Goal: Task Accomplishment & Management: Use online tool/utility

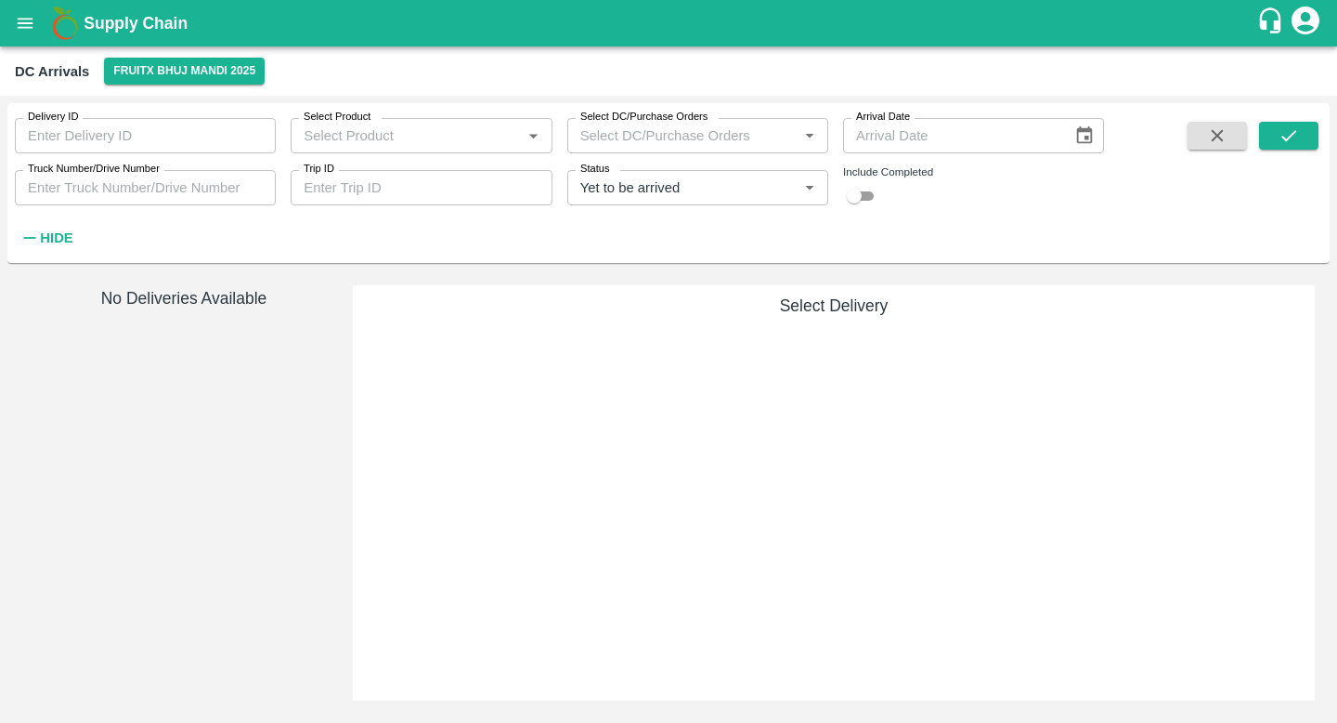
scroll to position [975, 0]
click at [207, 84] on button "FruitX Bhuj Mandi 2025" at bounding box center [184, 71] width 161 height 27
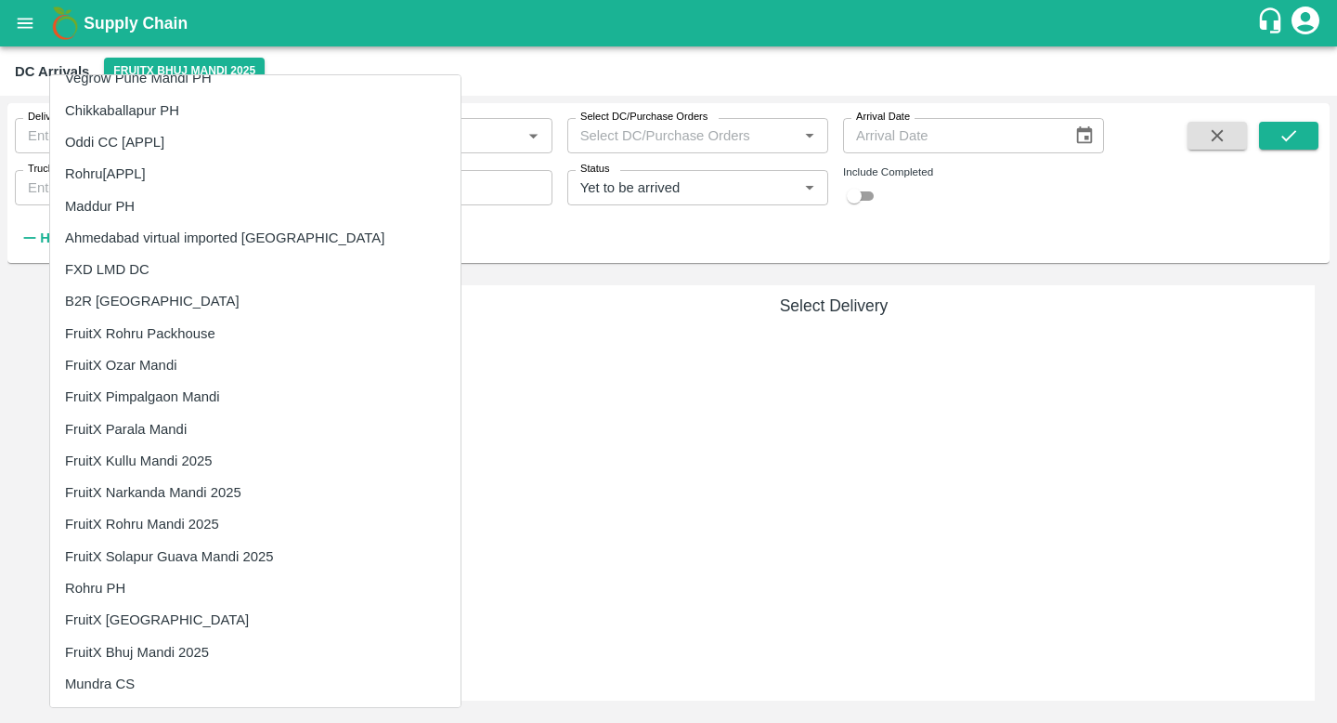
click at [183, 673] on li "Mundra CS" at bounding box center [255, 684] width 411 height 32
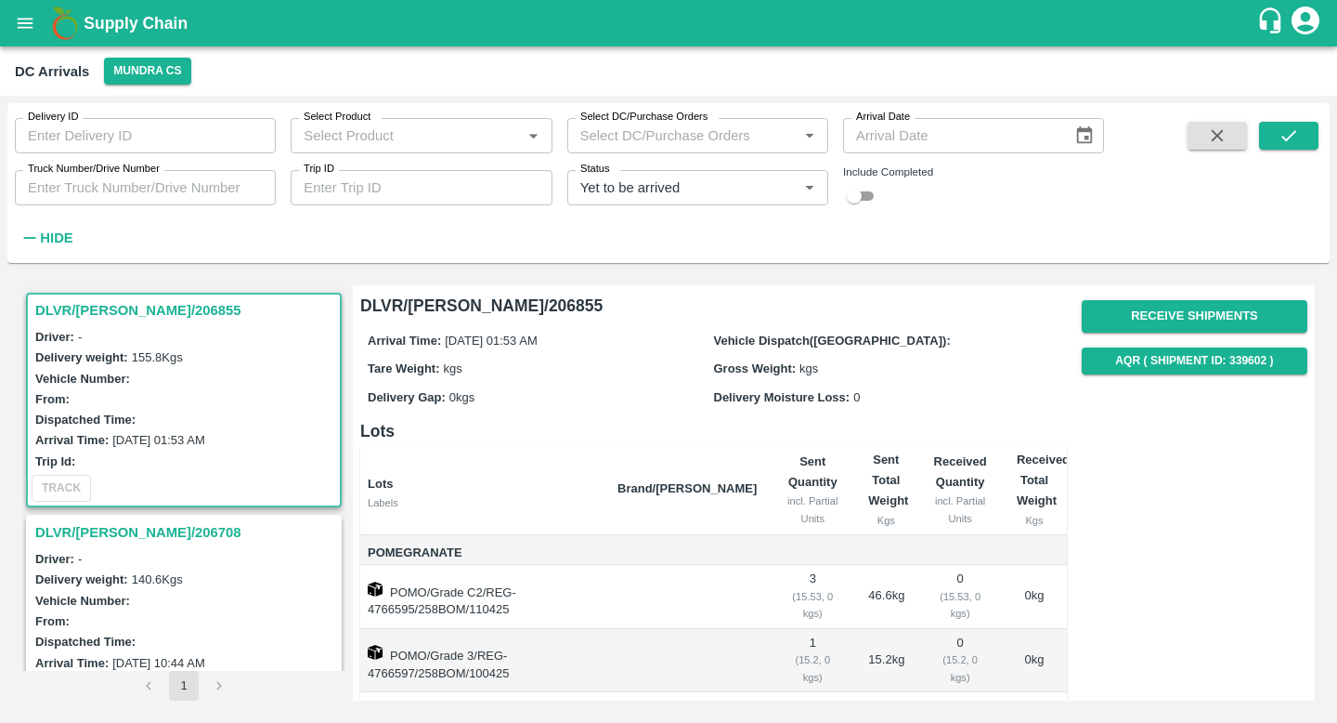
click at [126, 312] on h3 "DLVR/MUND/206855" at bounding box center [186, 310] width 303 height 24
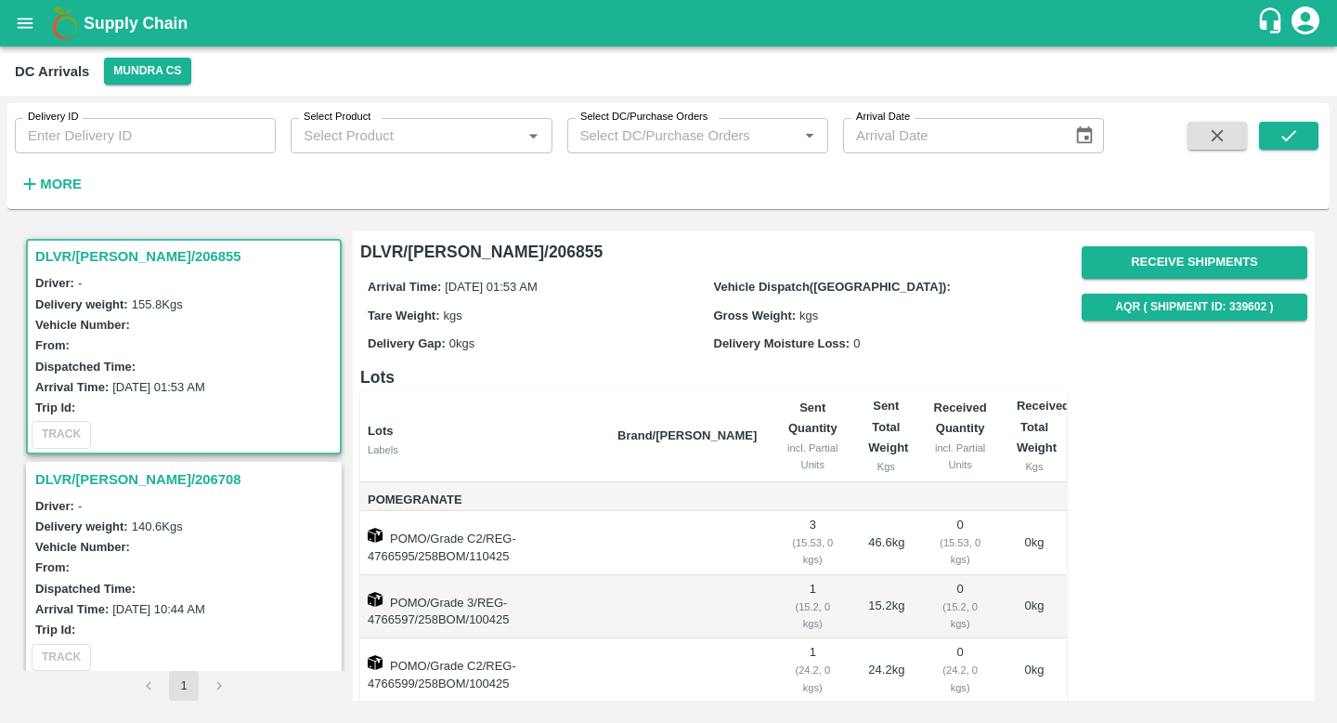
click at [199, 337] on div "From:" at bounding box center [186, 344] width 303 height 20
click at [1143, 251] on button "Receive Shipments" at bounding box center [1195, 262] width 226 height 33
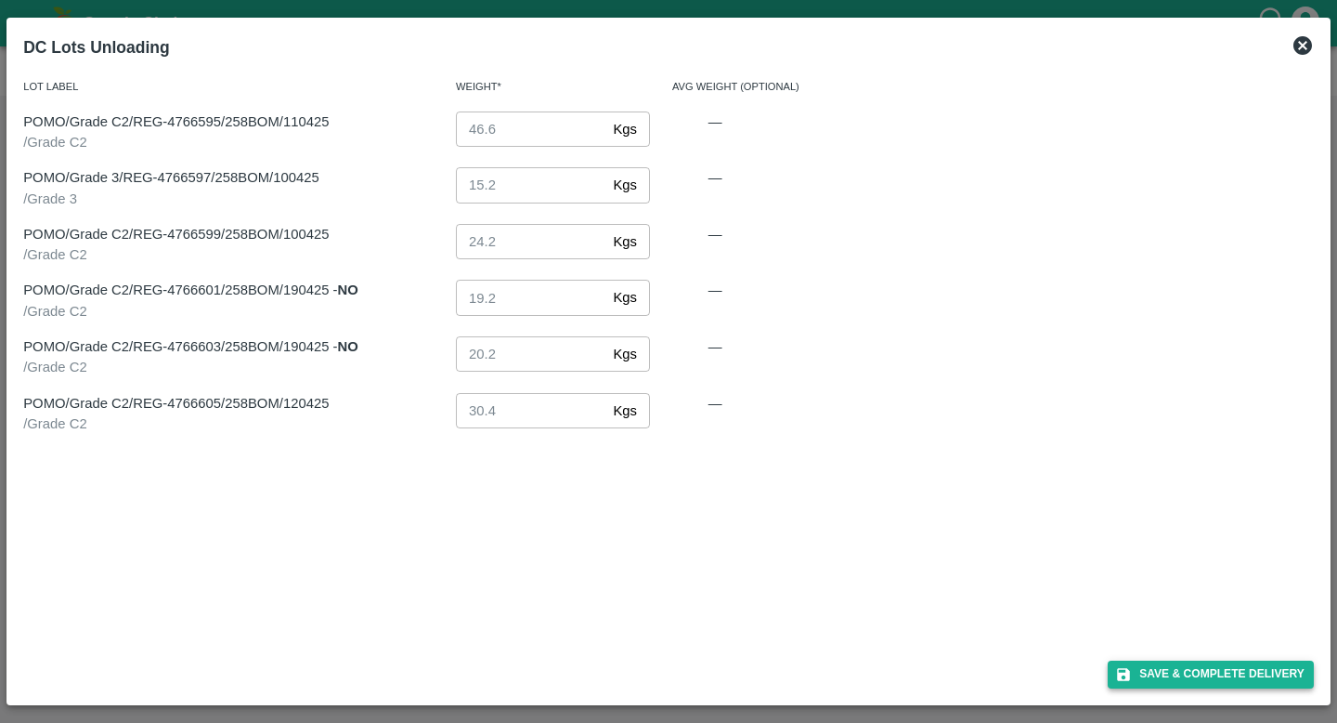
click at [1214, 673] on button "Save & Complete Delivery" at bounding box center [1211, 673] width 206 height 27
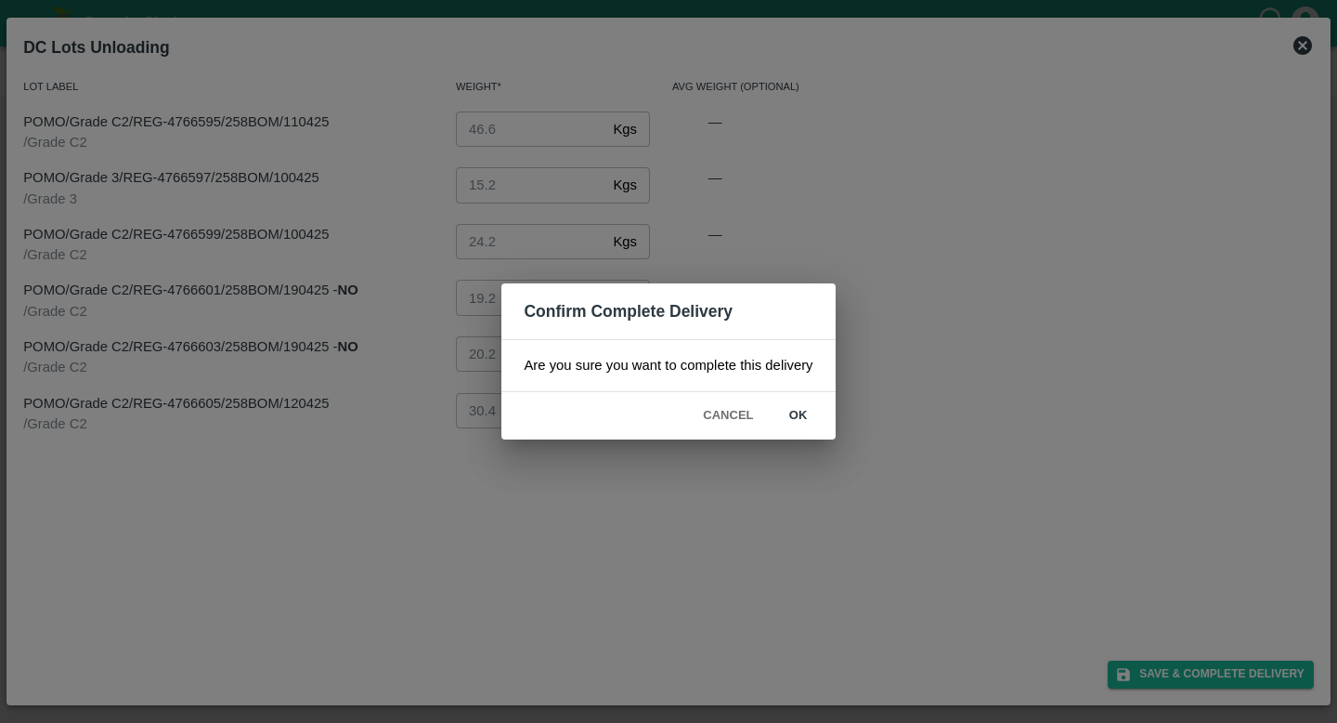
click at [801, 410] on button "ok" at bounding box center [798, 415] width 59 height 33
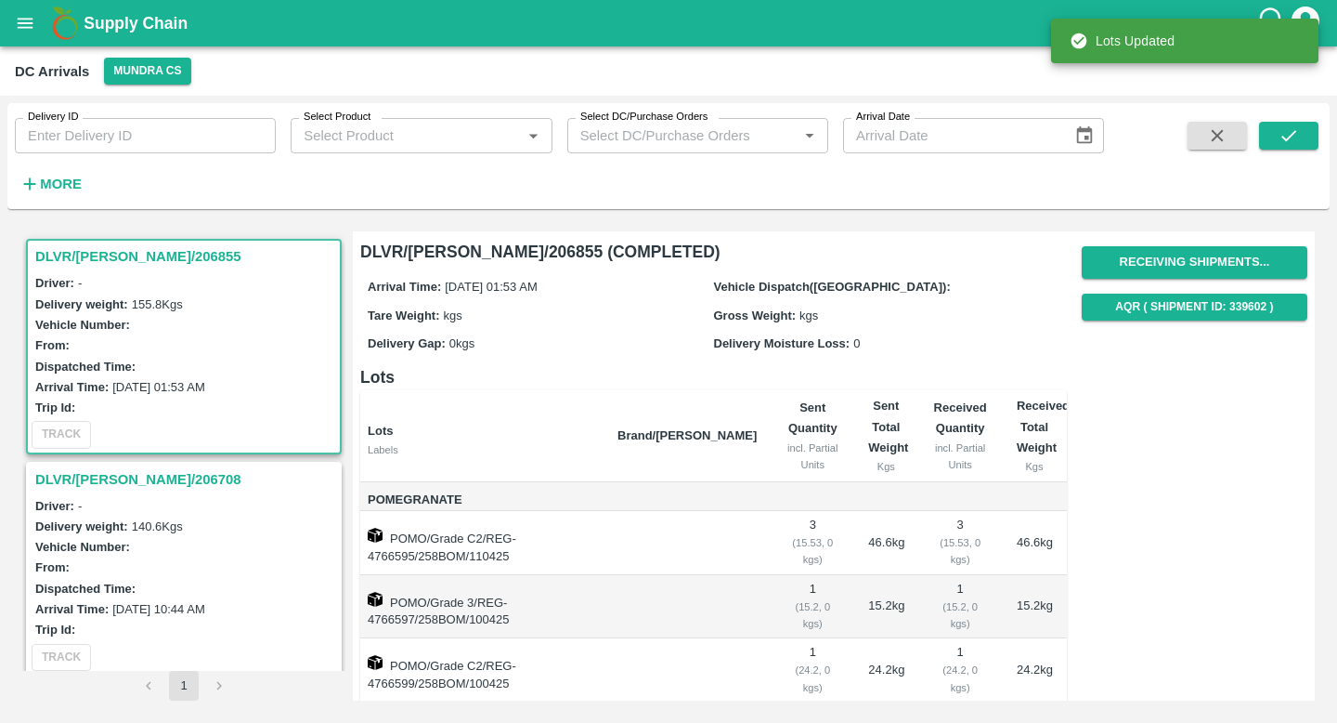
click at [264, 279] on div "Driver: -" at bounding box center [186, 282] width 303 height 20
click at [1166, 262] on button "Receiving Shipments..." at bounding box center [1195, 262] width 226 height 33
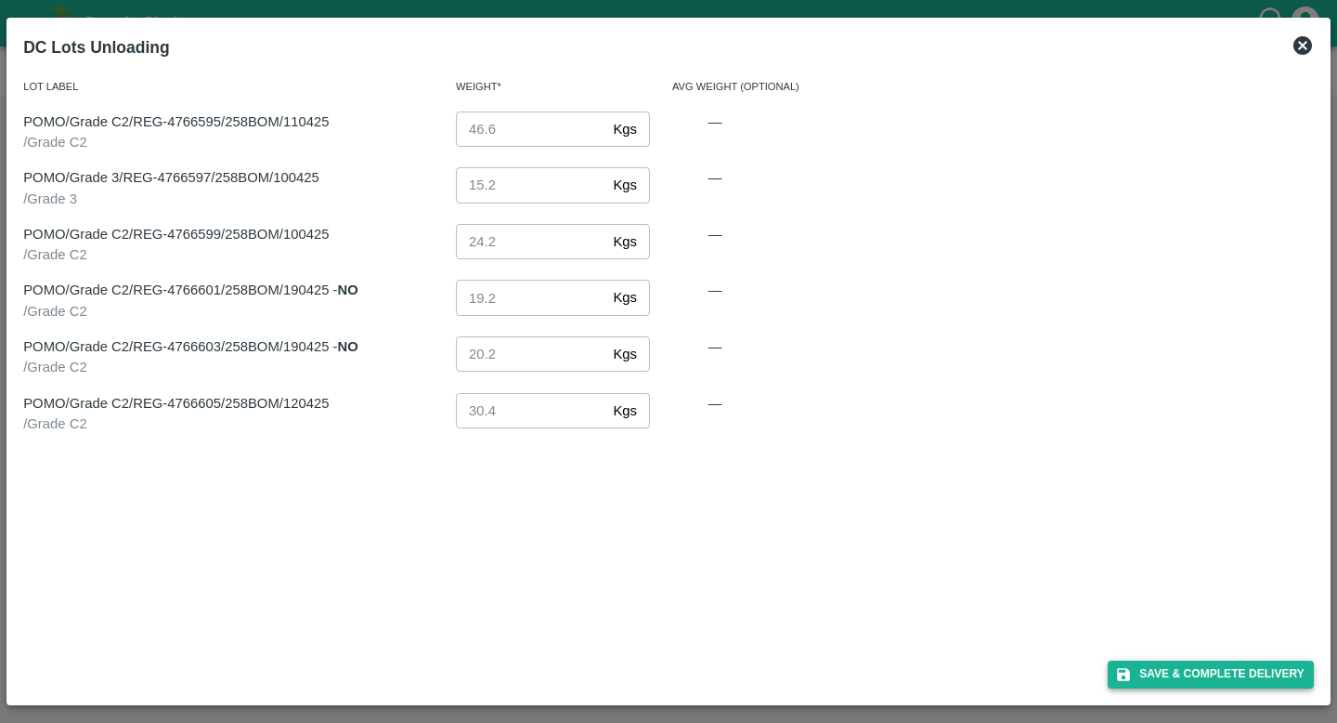
click at [1226, 677] on button "Save & Complete Delivery" at bounding box center [1211, 673] width 206 height 27
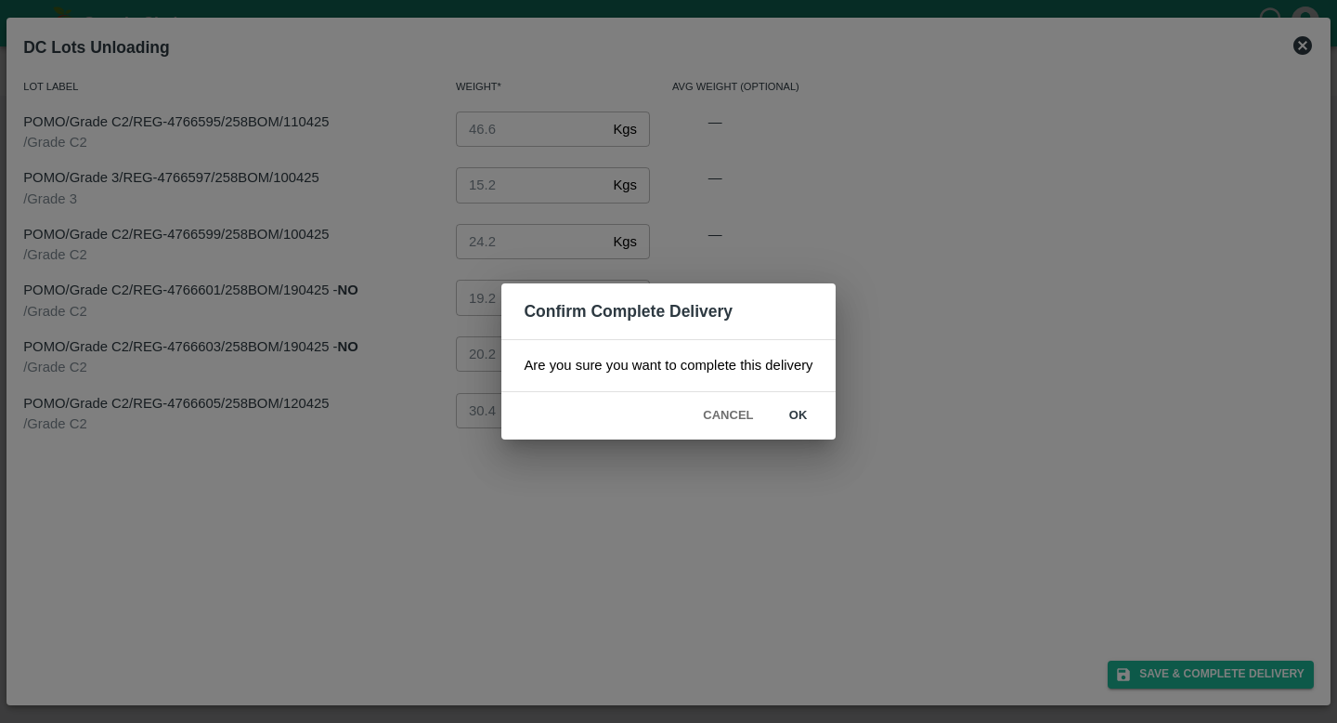
click at [802, 413] on button "ok" at bounding box center [798, 415] width 59 height 33
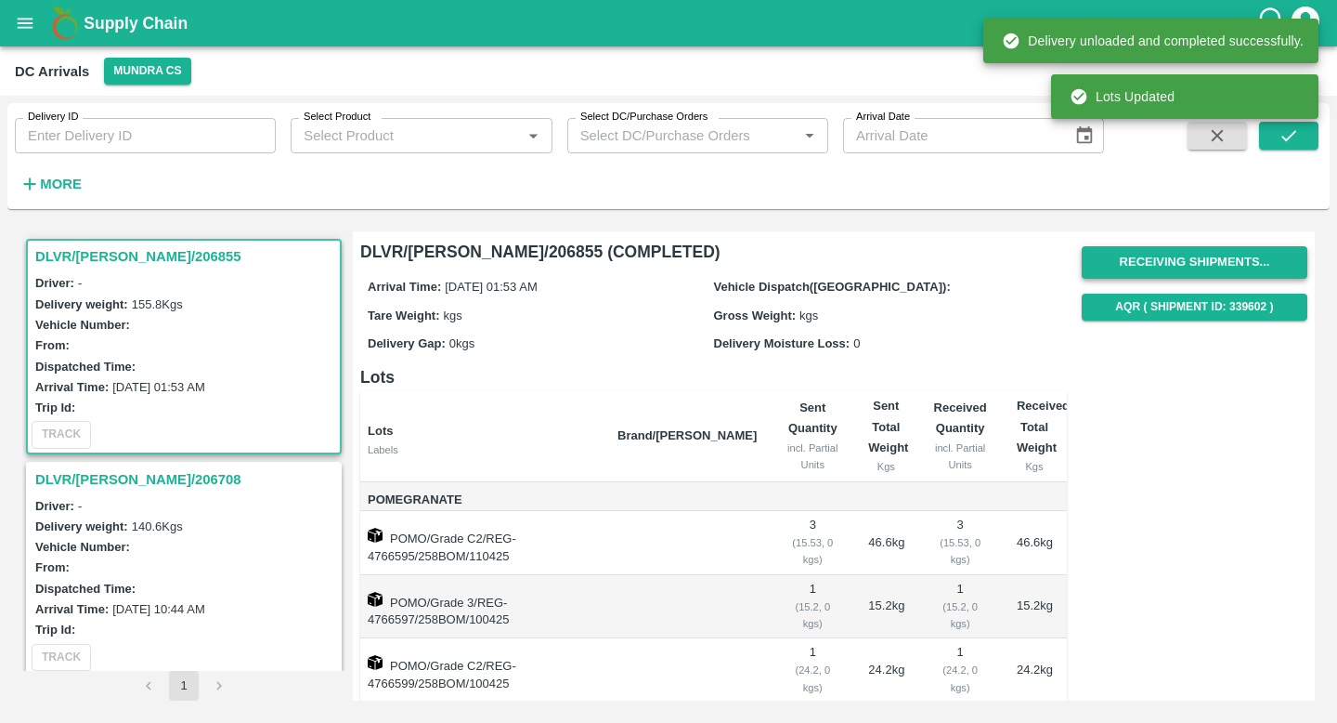
click at [1143, 259] on button "Receiving Shipments..." at bounding box center [1195, 262] width 226 height 33
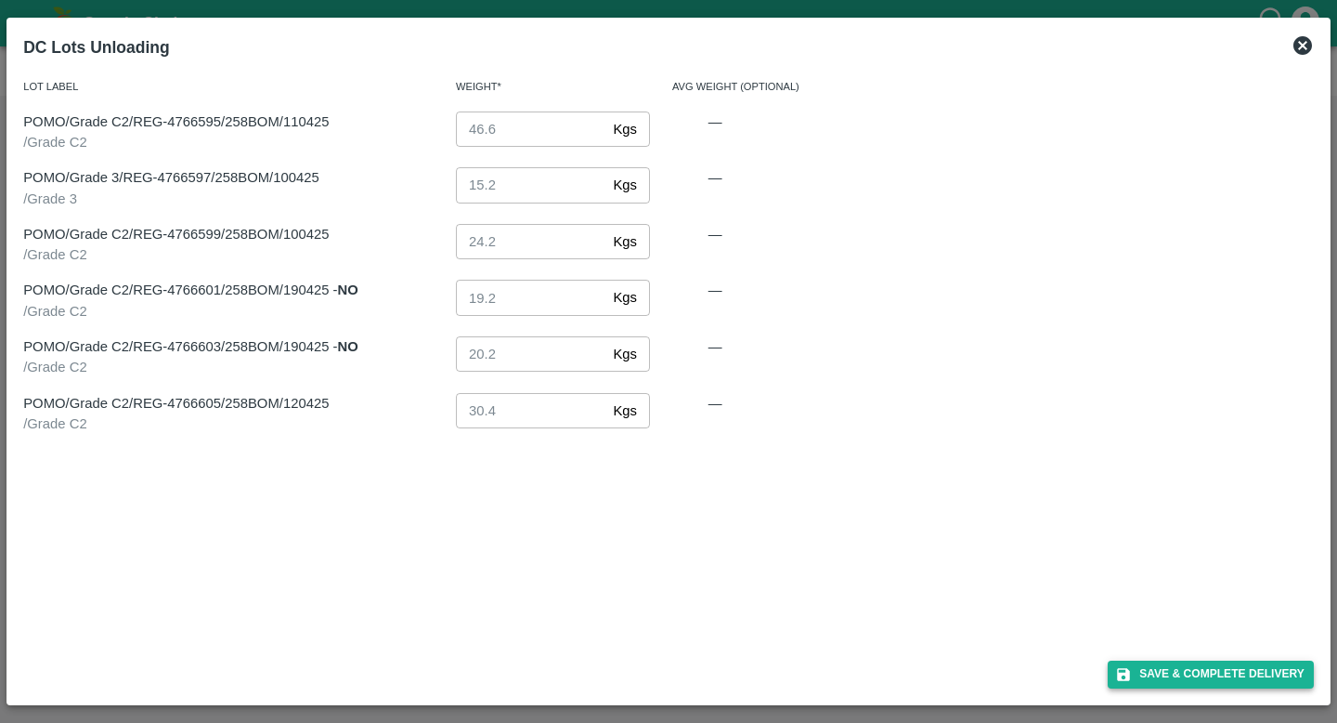
click at [1219, 682] on button "Save & Complete Delivery" at bounding box center [1211, 673] width 206 height 27
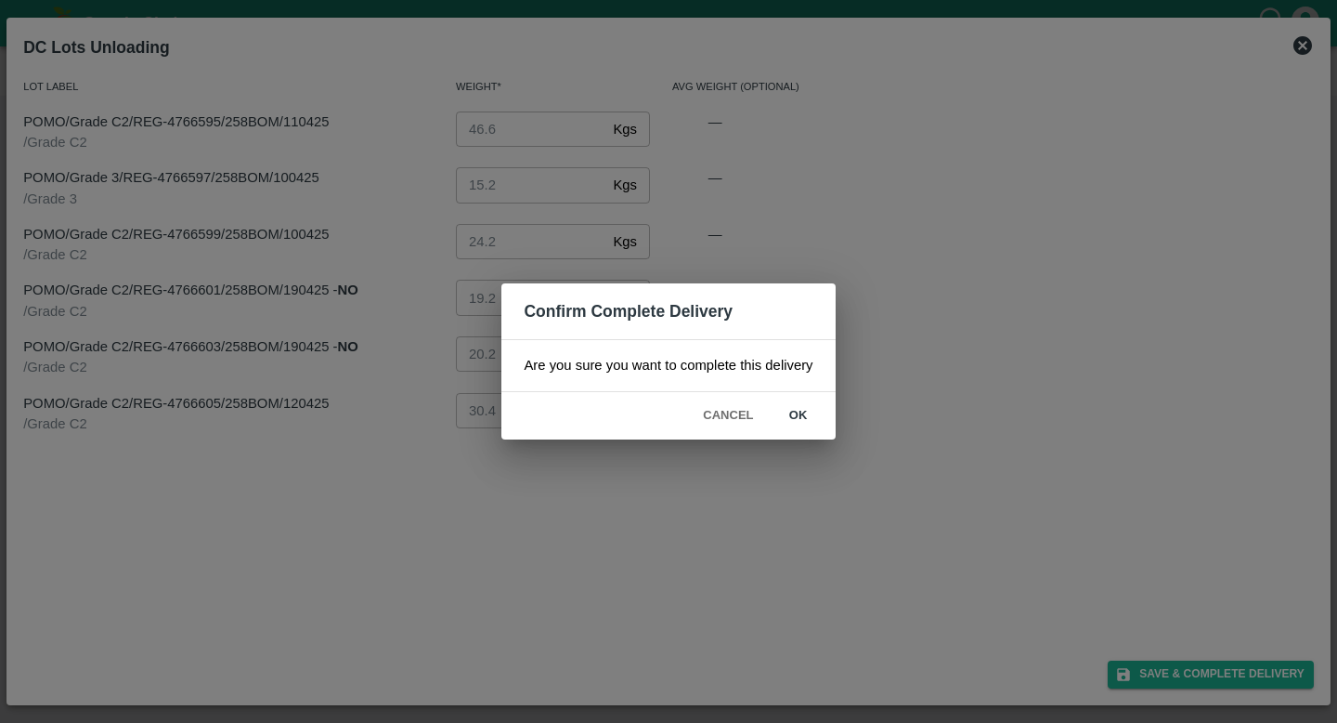
click at [795, 417] on button "ok" at bounding box center [798, 415] width 59 height 33
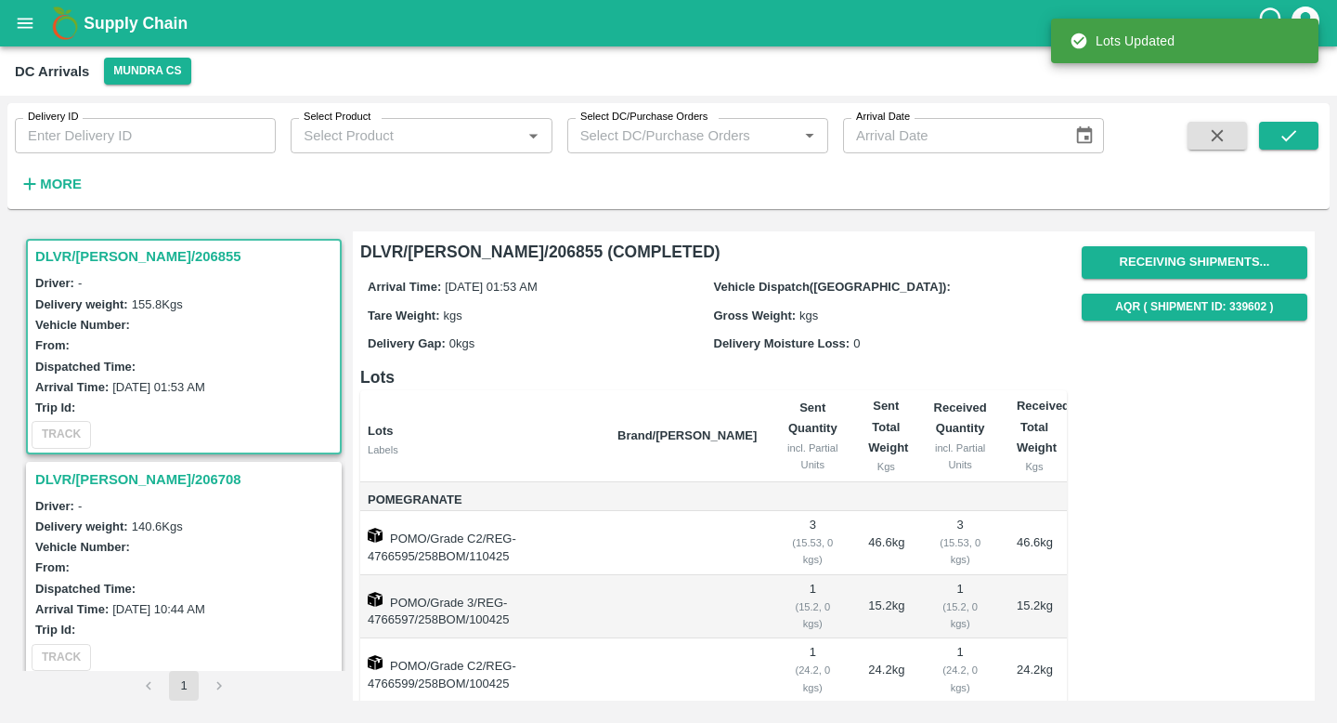
click at [200, 289] on div "Driver: -" at bounding box center [186, 282] width 303 height 20
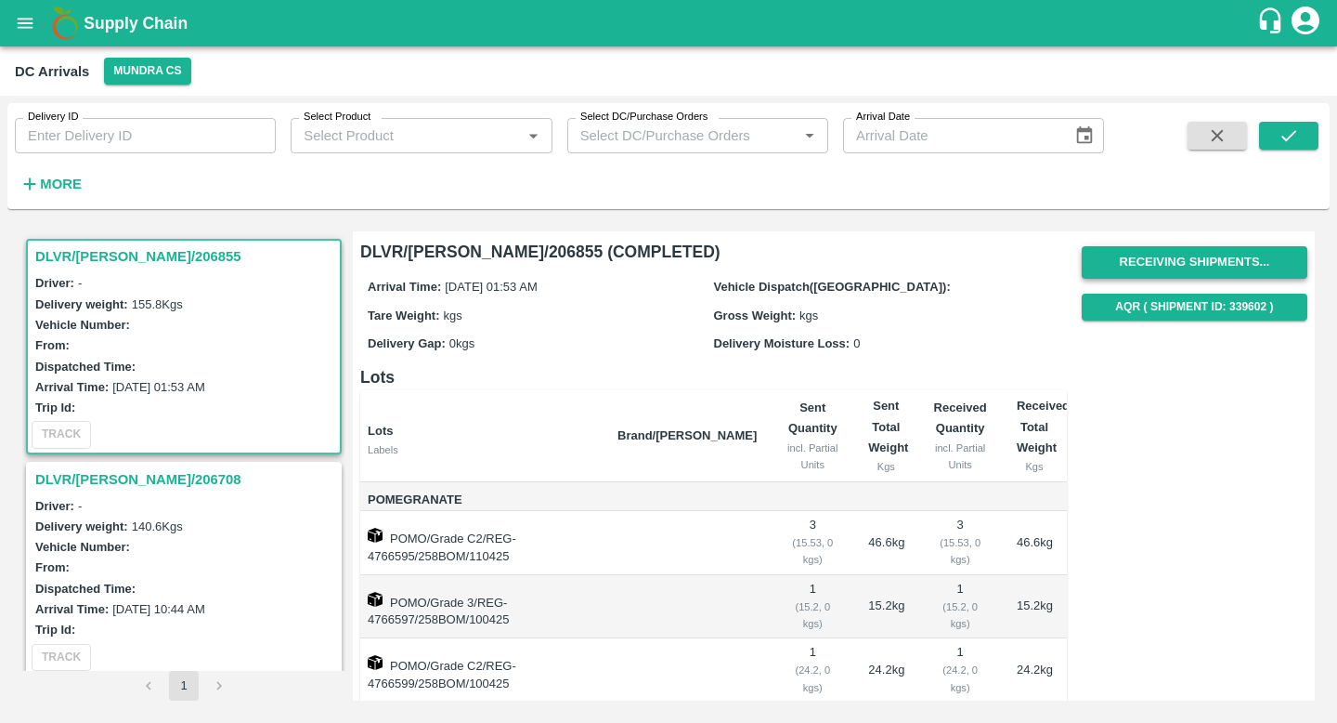
click at [1173, 264] on button "Receiving Shipments..." at bounding box center [1195, 262] width 226 height 33
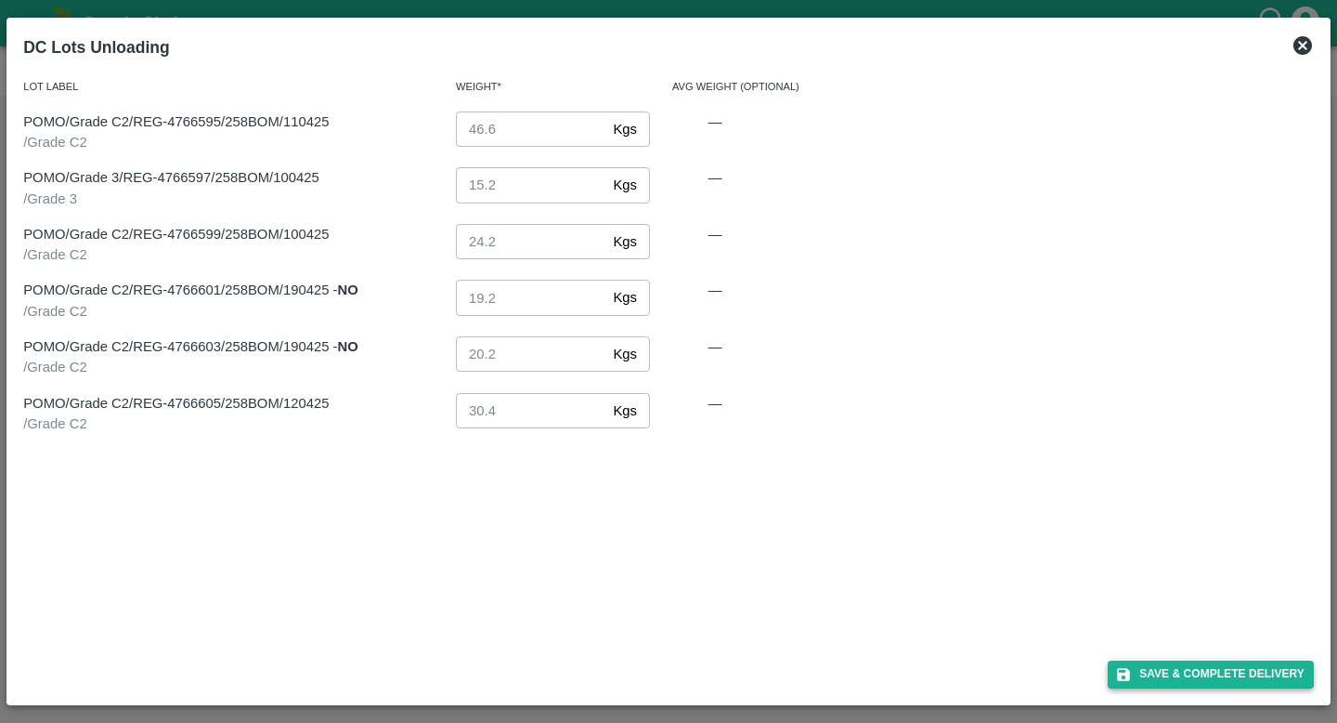
click at [1203, 683] on button "Save & Complete Delivery" at bounding box center [1211, 673] width 206 height 27
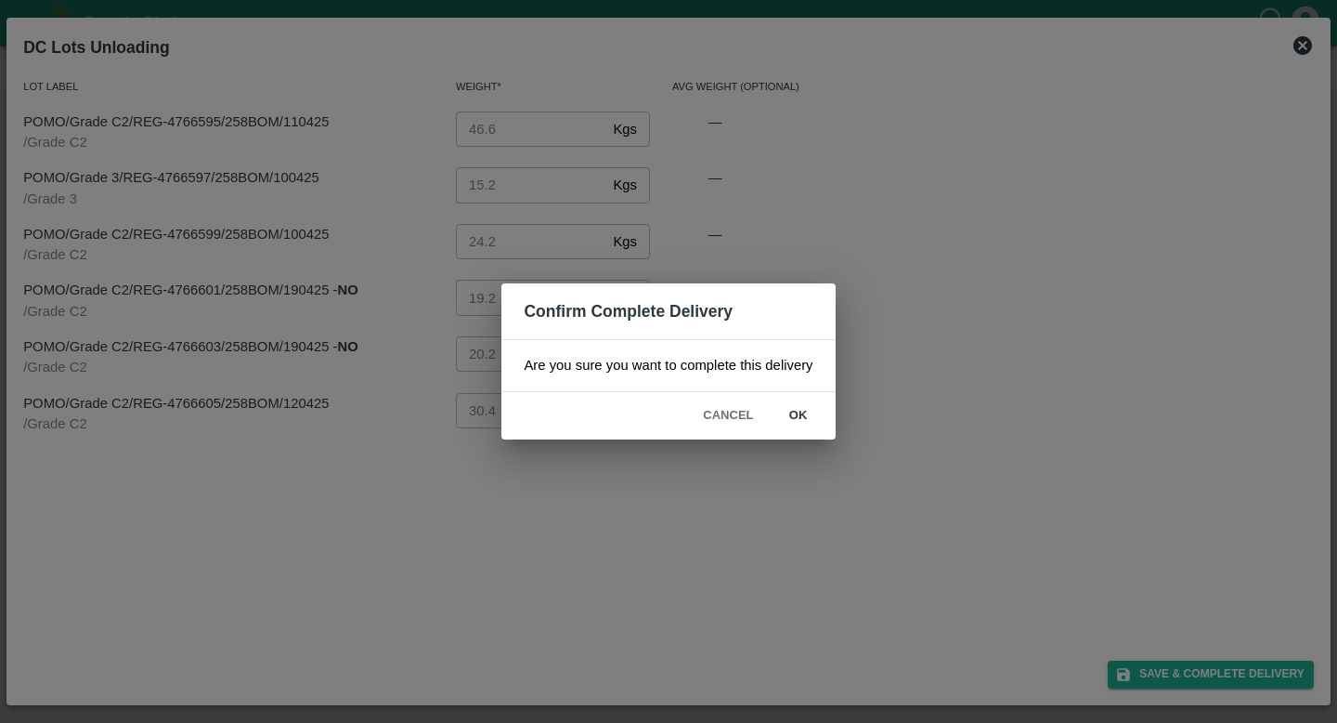
click at [788, 411] on button "ok" at bounding box center [798, 415] width 59 height 33
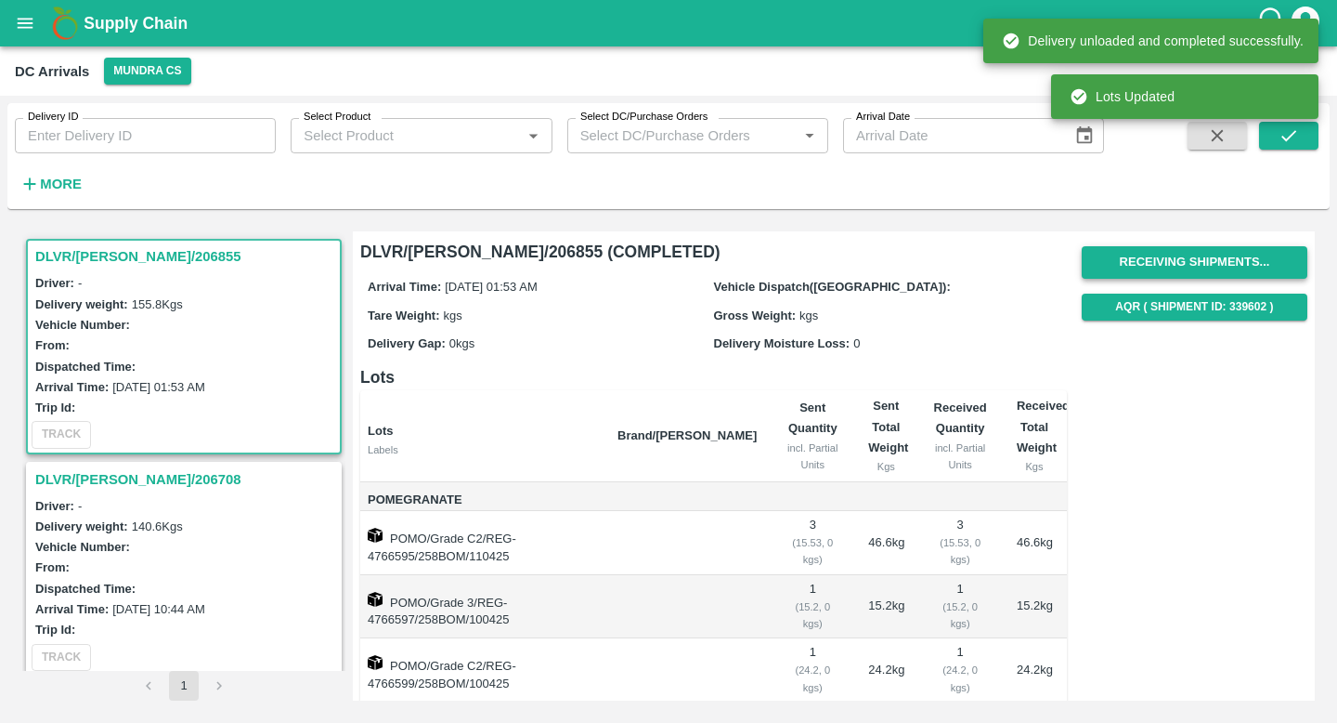
click at [1208, 266] on button "Receiving Shipments..." at bounding box center [1195, 262] width 226 height 33
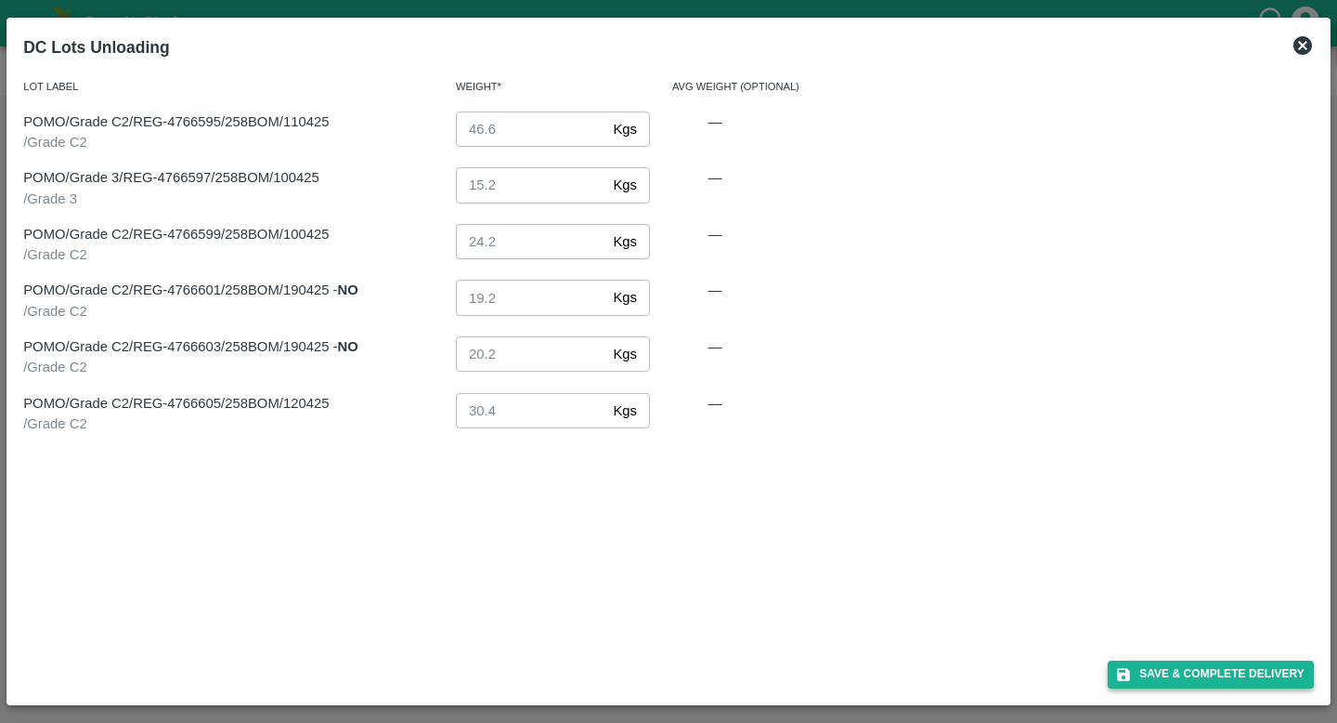
click at [1180, 672] on button "Save & Complete Delivery" at bounding box center [1211, 673] width 206 height 27
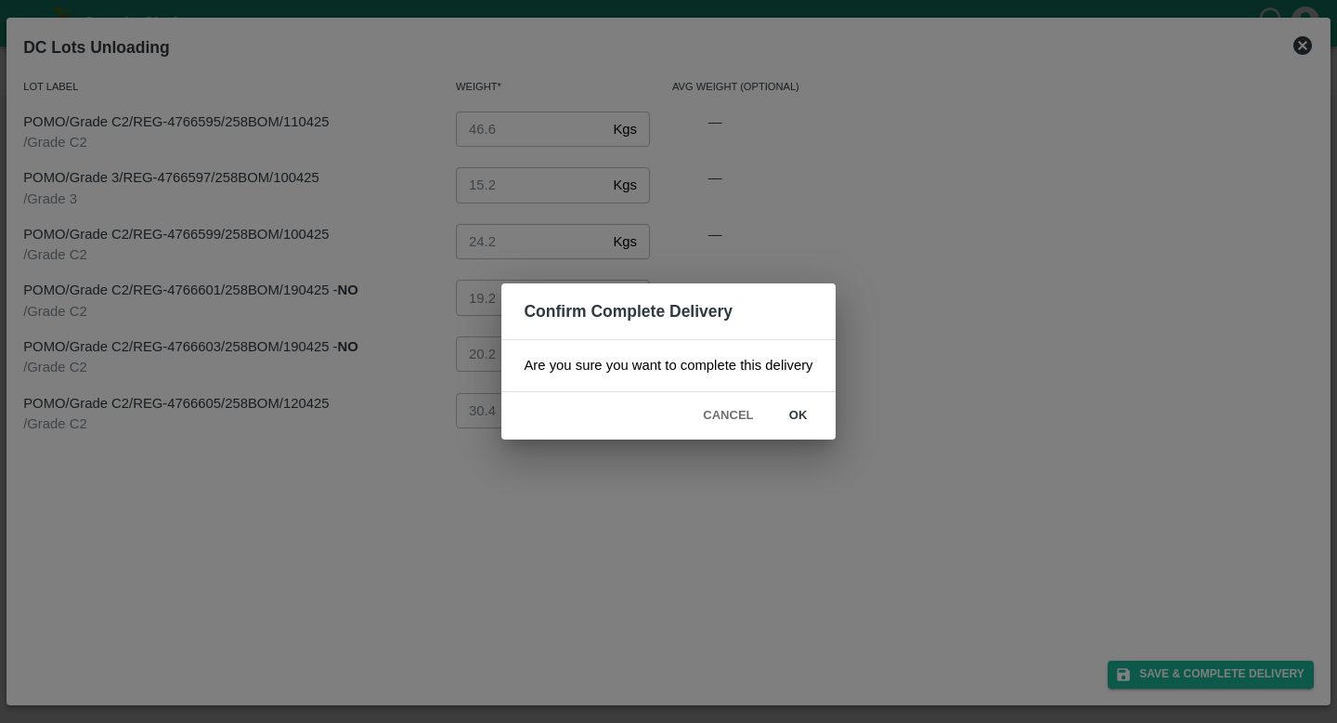
click at [806, 419] on button "ok" at bounding box center [798, 415] width 59 height 33
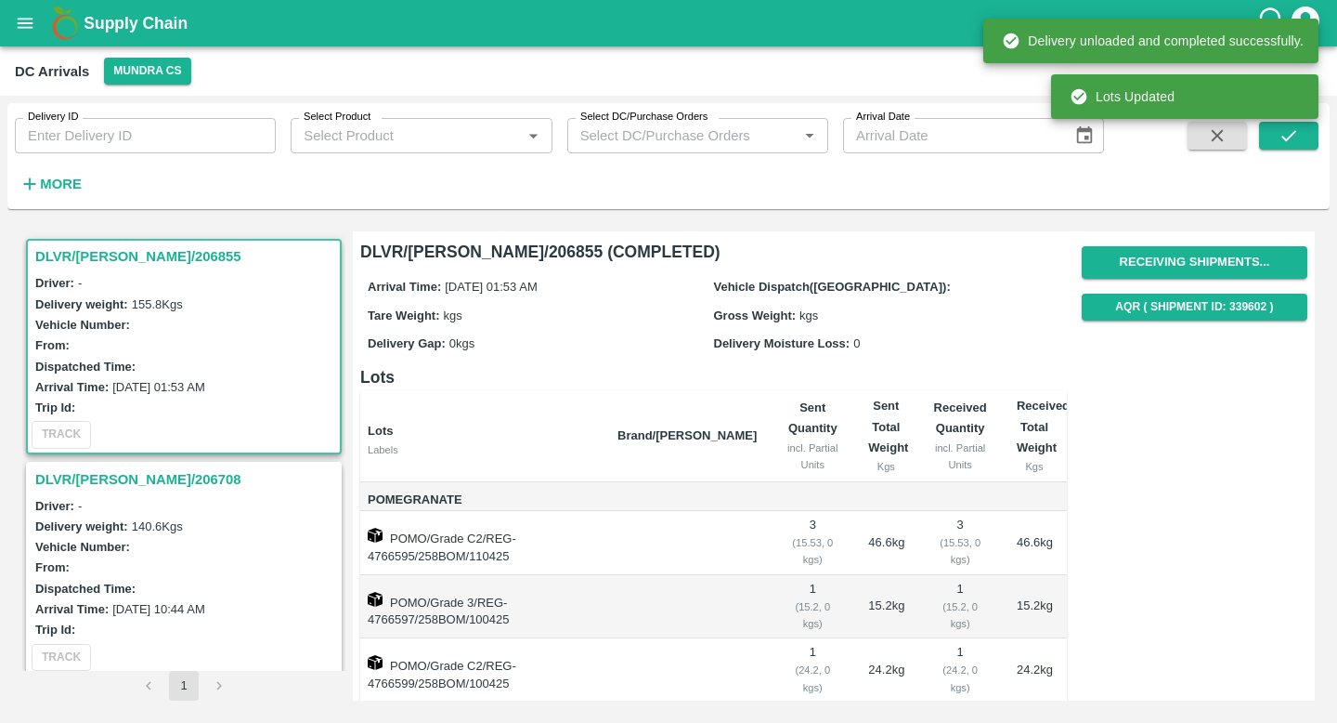
click at [243, 316] on div "Vehicle Number:" at bounding box center [186, 324] width 303 height 20
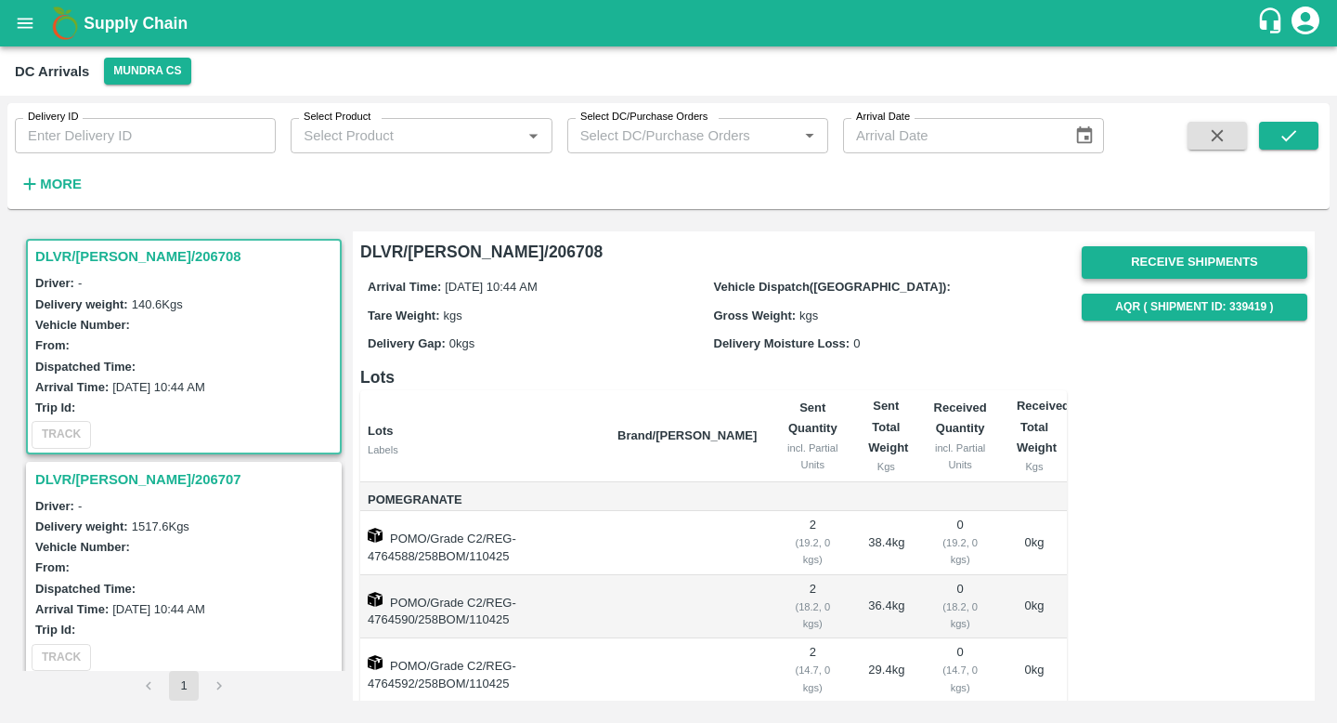
click at [1127, 262] on button "Receive Shipments" at bounding box center [1195, 262] width 226 height 33
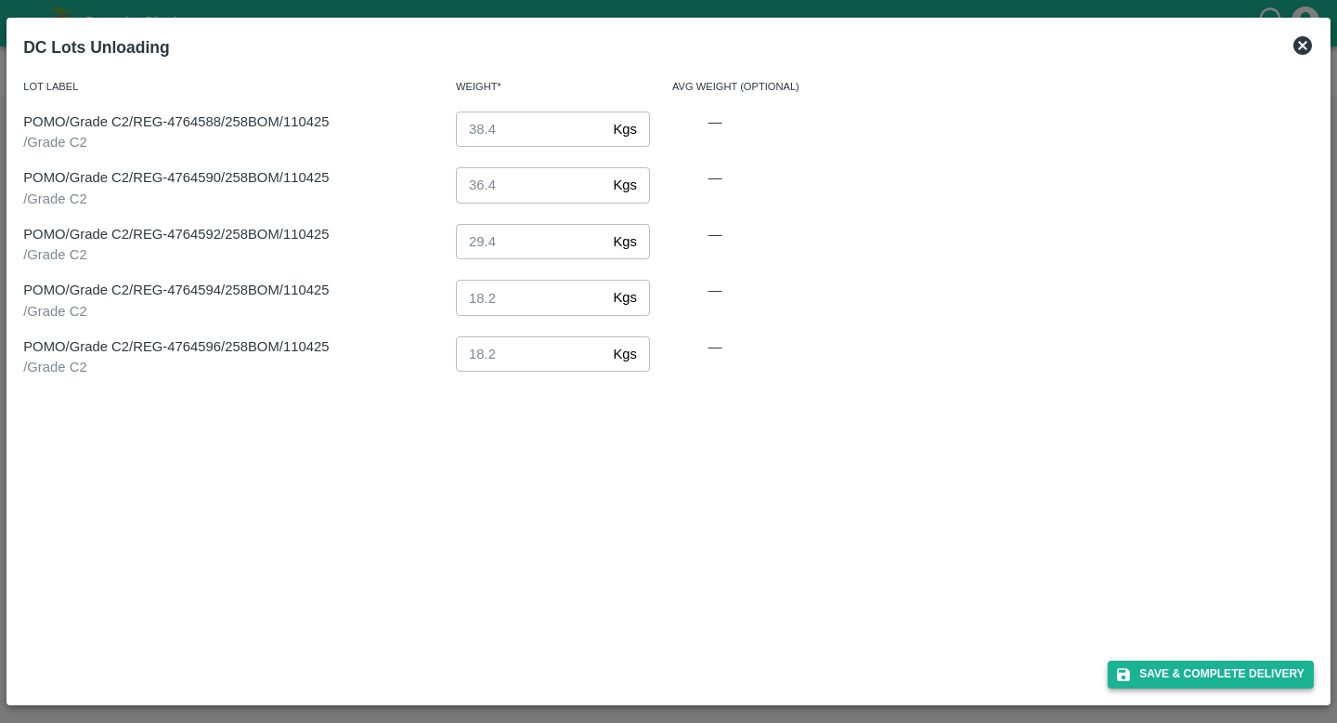
click at [1223, 681] on button "Save & Complete Delivery" at bounding box center [1211, 673] width 206 height 27
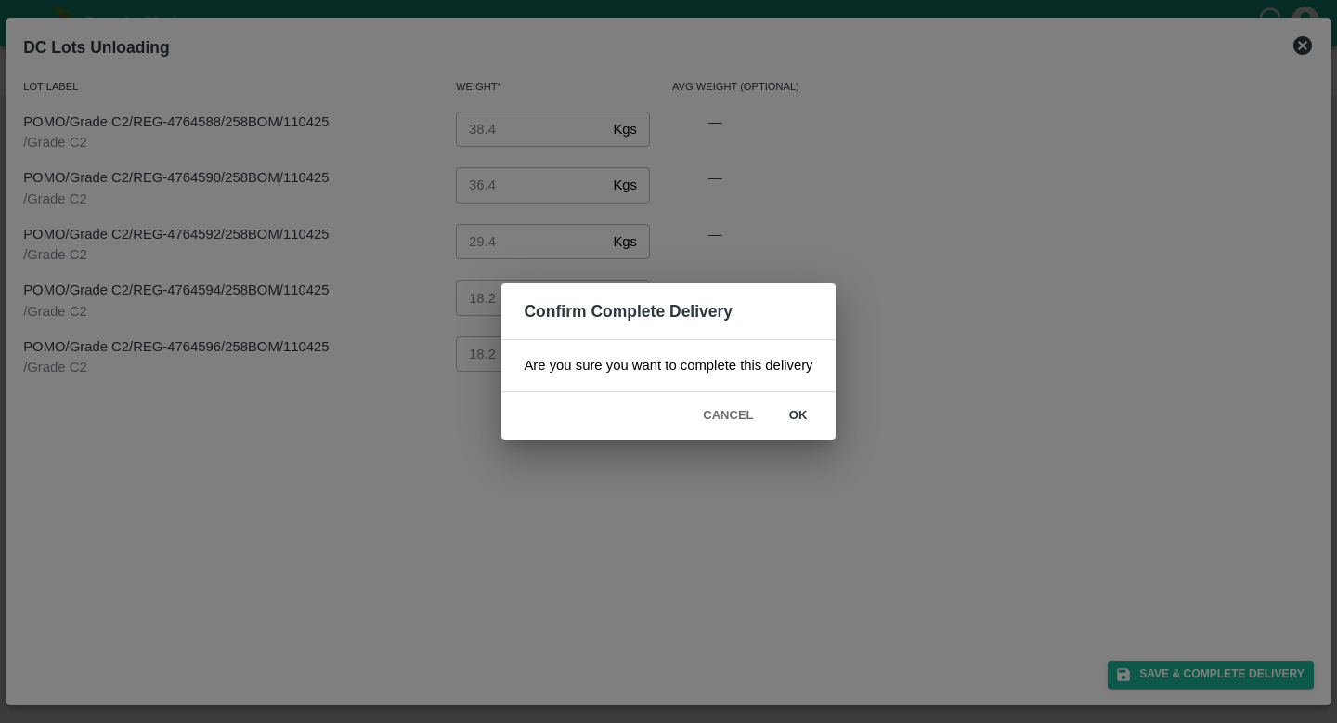
click at [812, 418] on button "ok" at bounding box center [798, 415] width 59 height 33
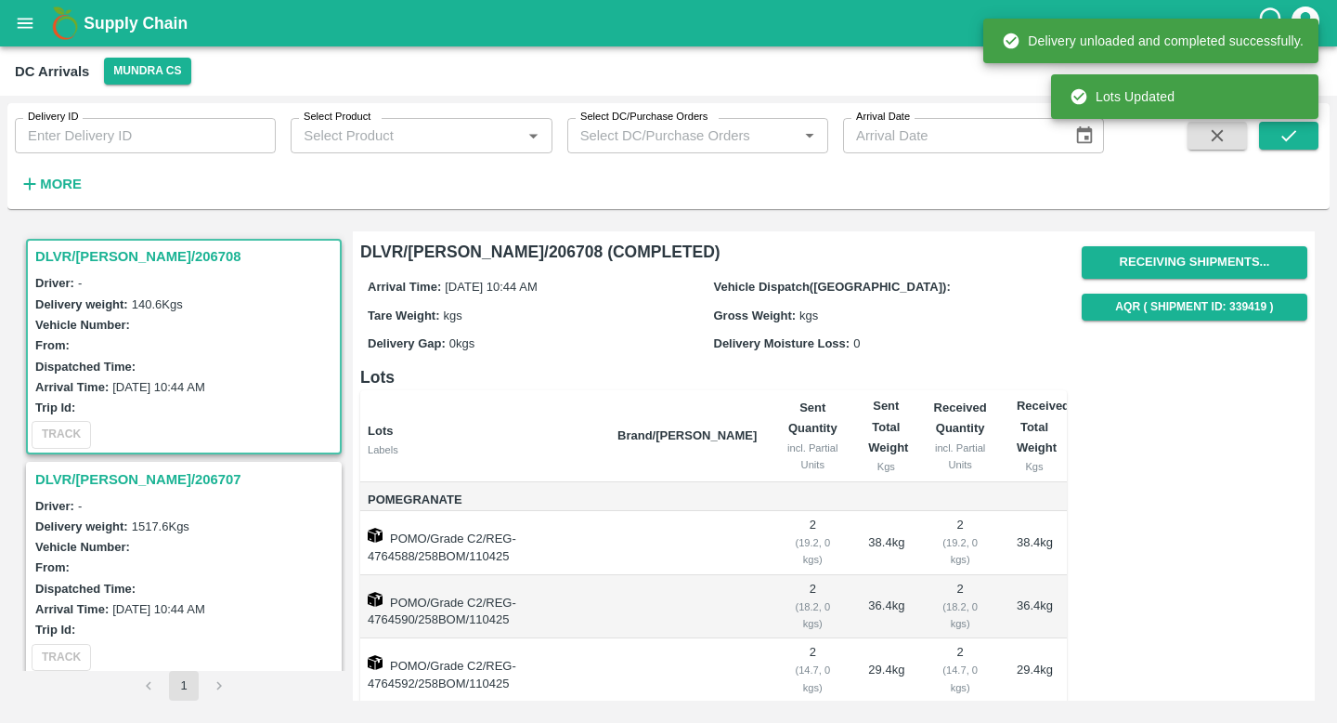
click at [144, 477] on h3 "DLVR/MUND/206707" at bounding box center [186, 479] width 303 height 24
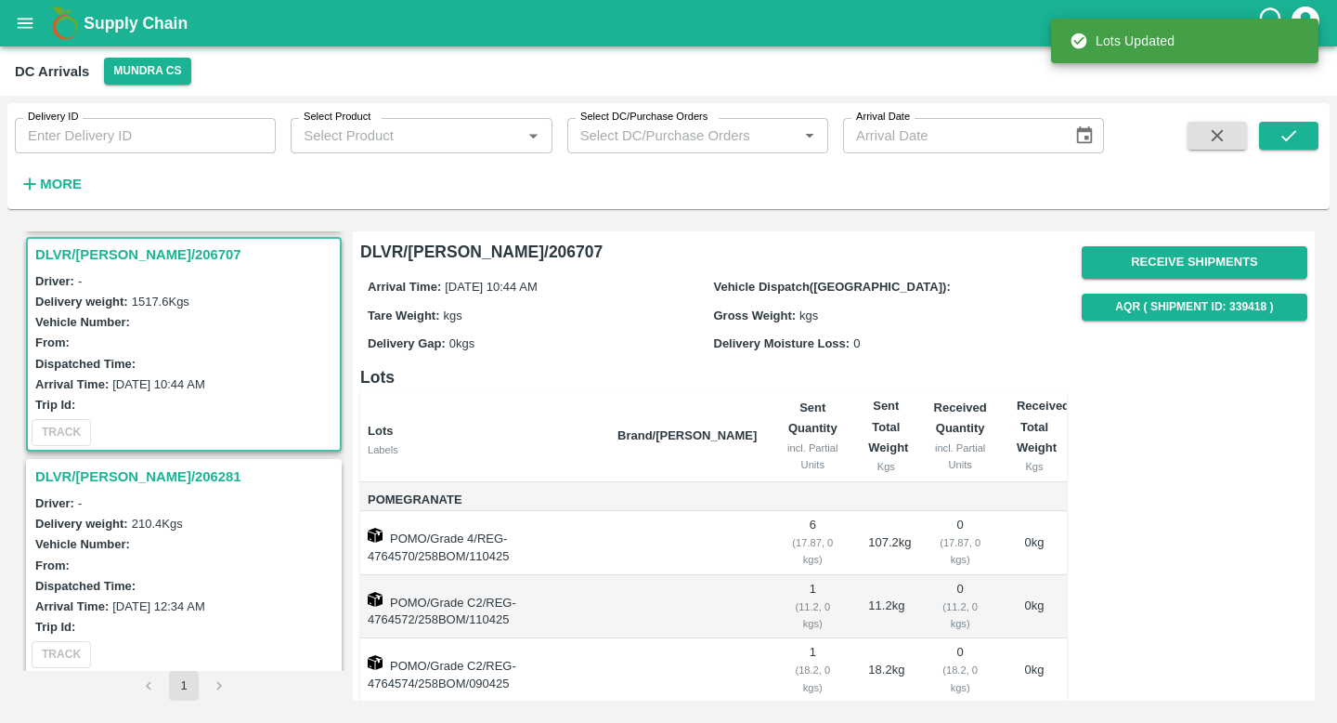
scroll to position [229, 0]
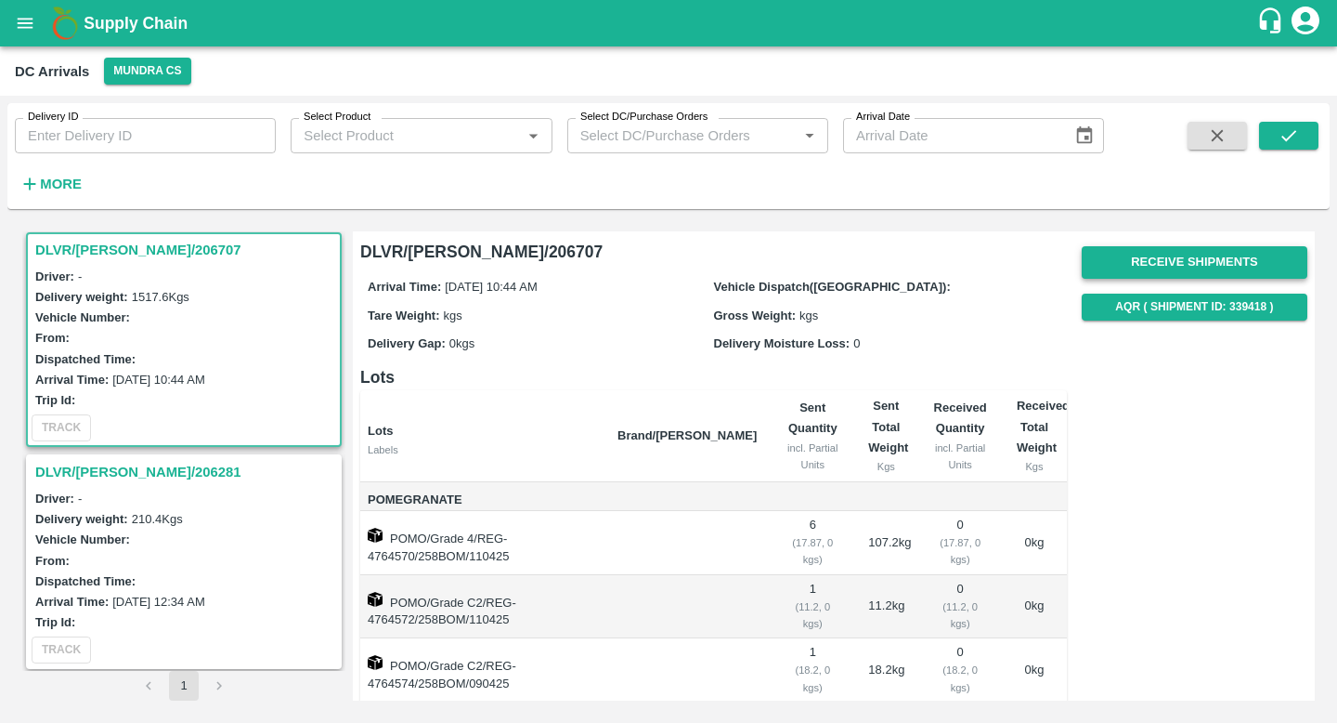
click at [1189, 266] on button "Receive Shipments" at bounding box center [1195, 262] width 226 height 33
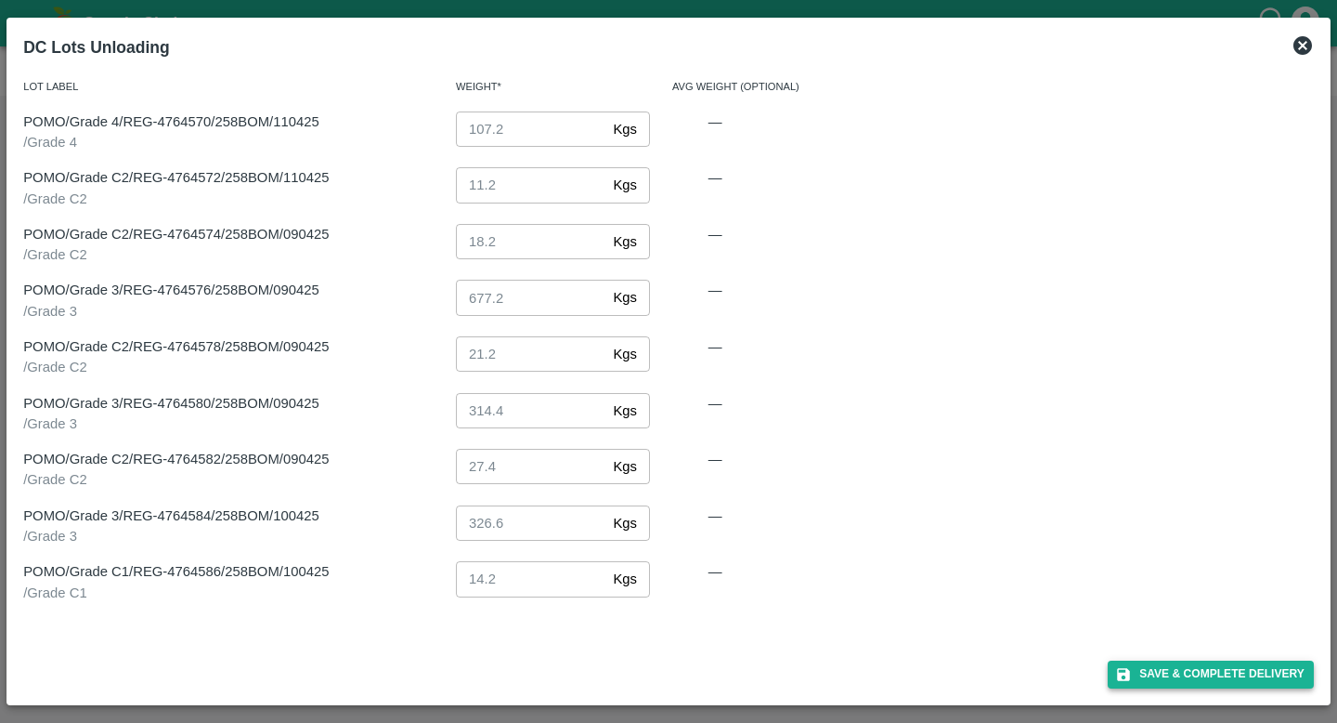
click at [1195, 686] on button "Save & Complete Delivery" at bounding box center [1211, 673] width 206 height 27
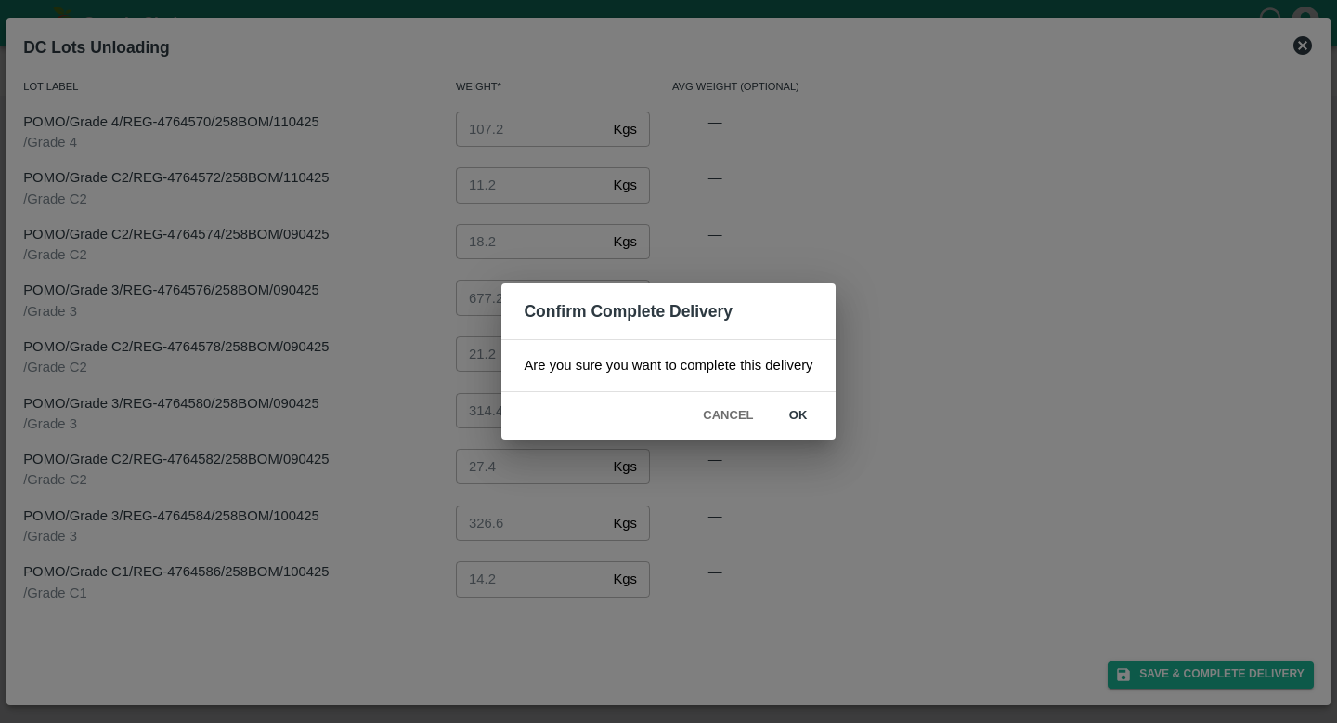
click at [804, 409] on button "ok" at bounding box center [798, 415] width 59 height 33
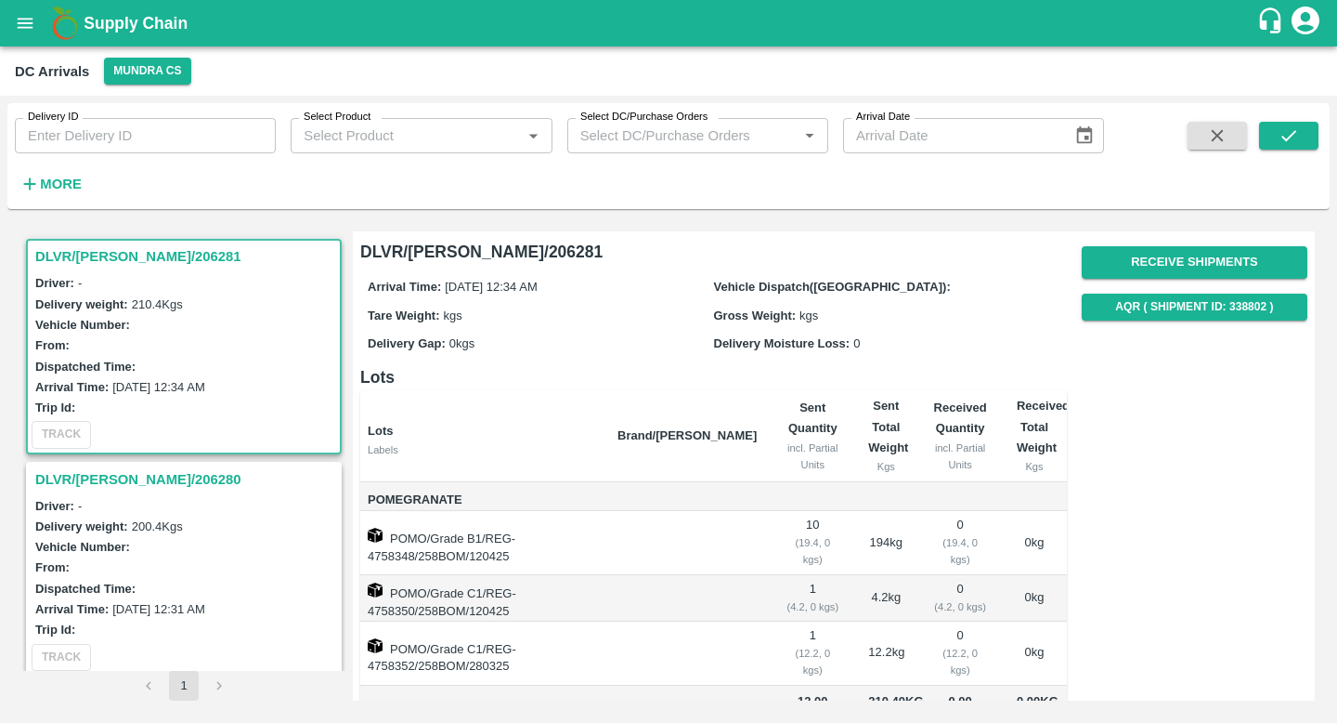
click at [124, 255] on h3 "DLVR/[PERSON_NAME]/206281" at bounding box center [186, 256] width 303 height 24
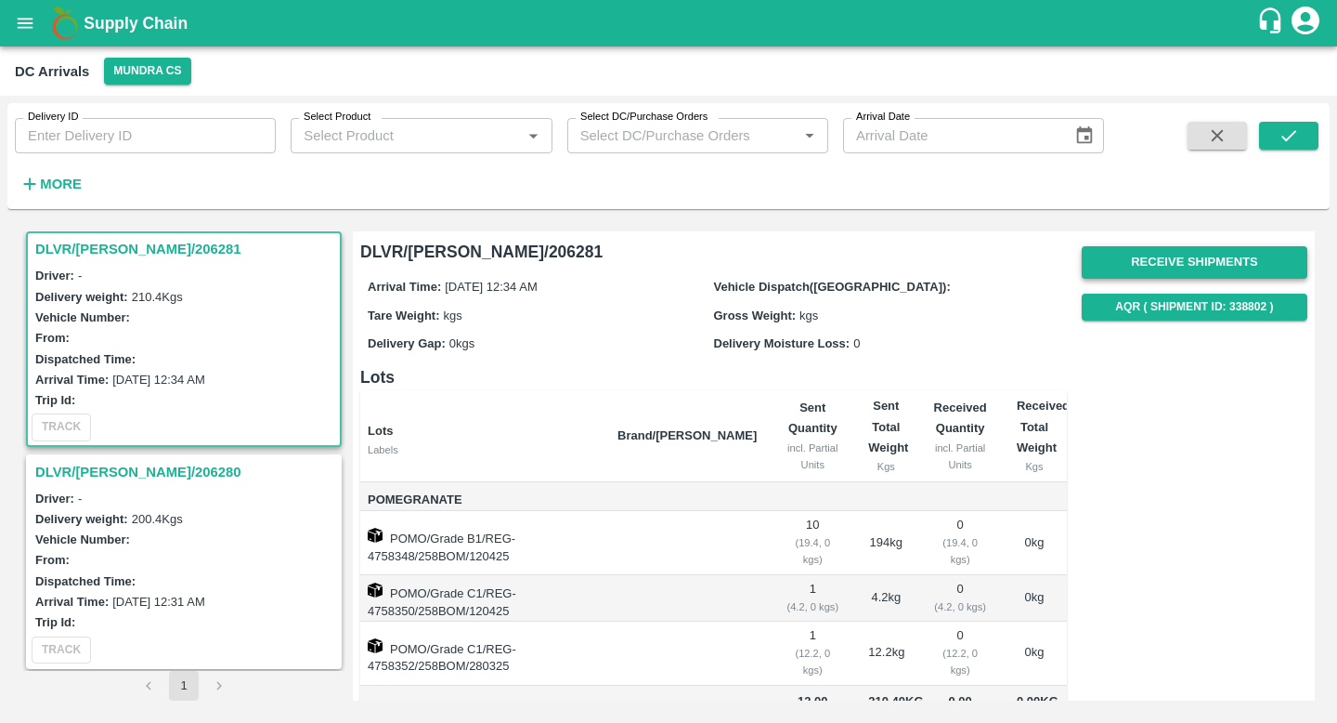
click at [1220, 265] on button "Receive Shipments" at bounding box center [1195, 262] width 226 height 33
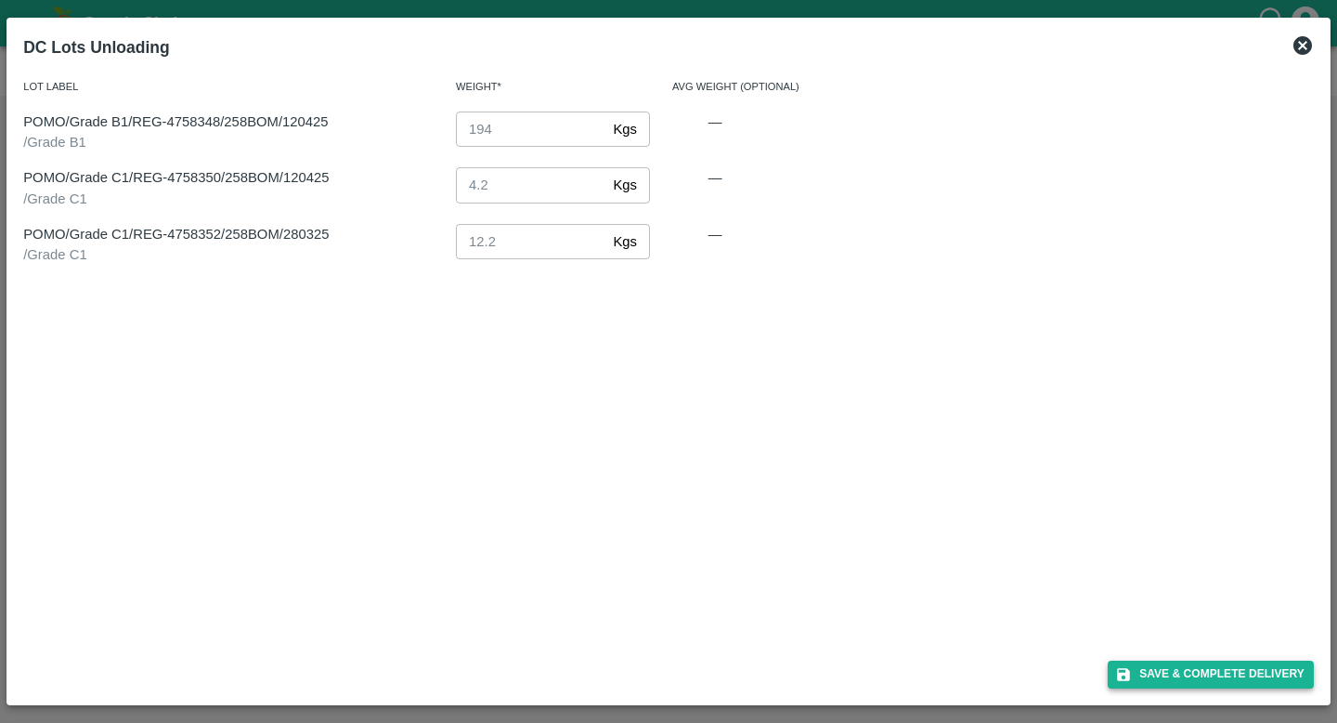
click at [1178, 663] on button "Save & Complete Delivery" at bounding box center [1211, 673] width 206 height 27
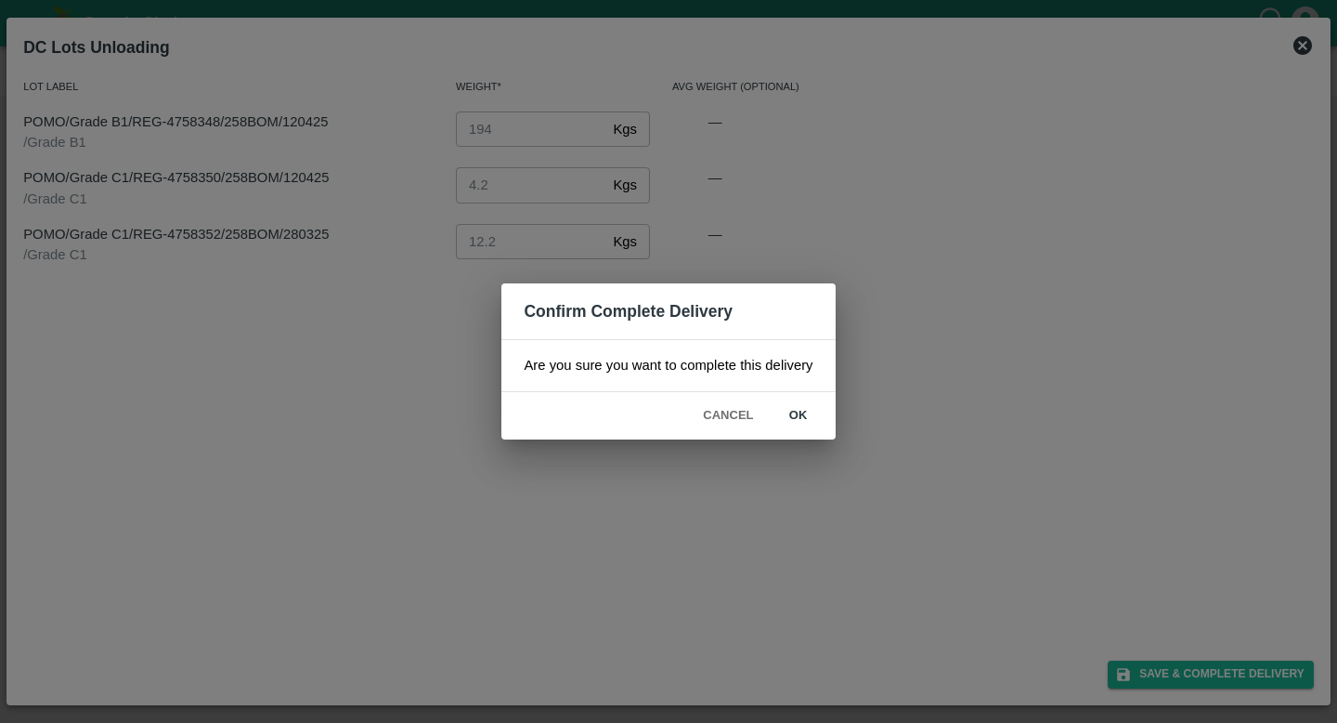
click at [798, 418] on button "ok" at bounding box center [798, 415] width 59 height 33
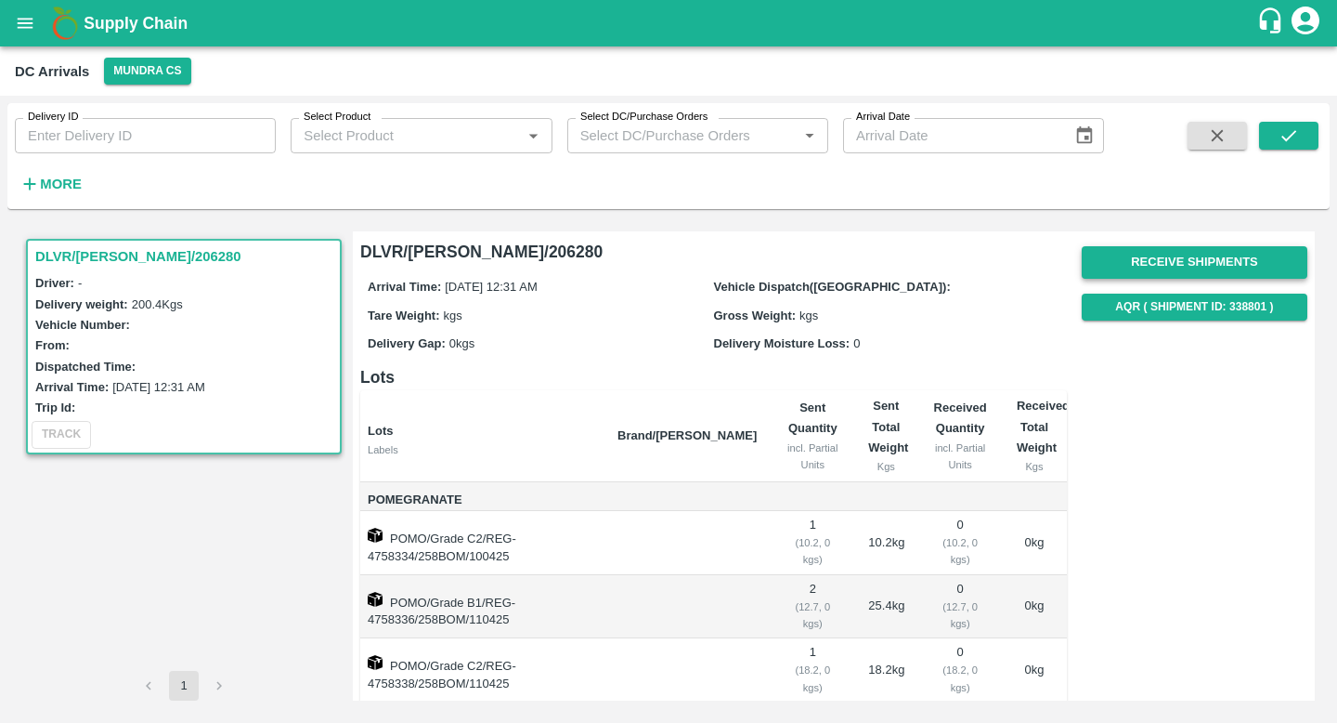
click at [1255, 263] on button "Receive Shipments" at bounding box center [1195, 262] width 226 height 33
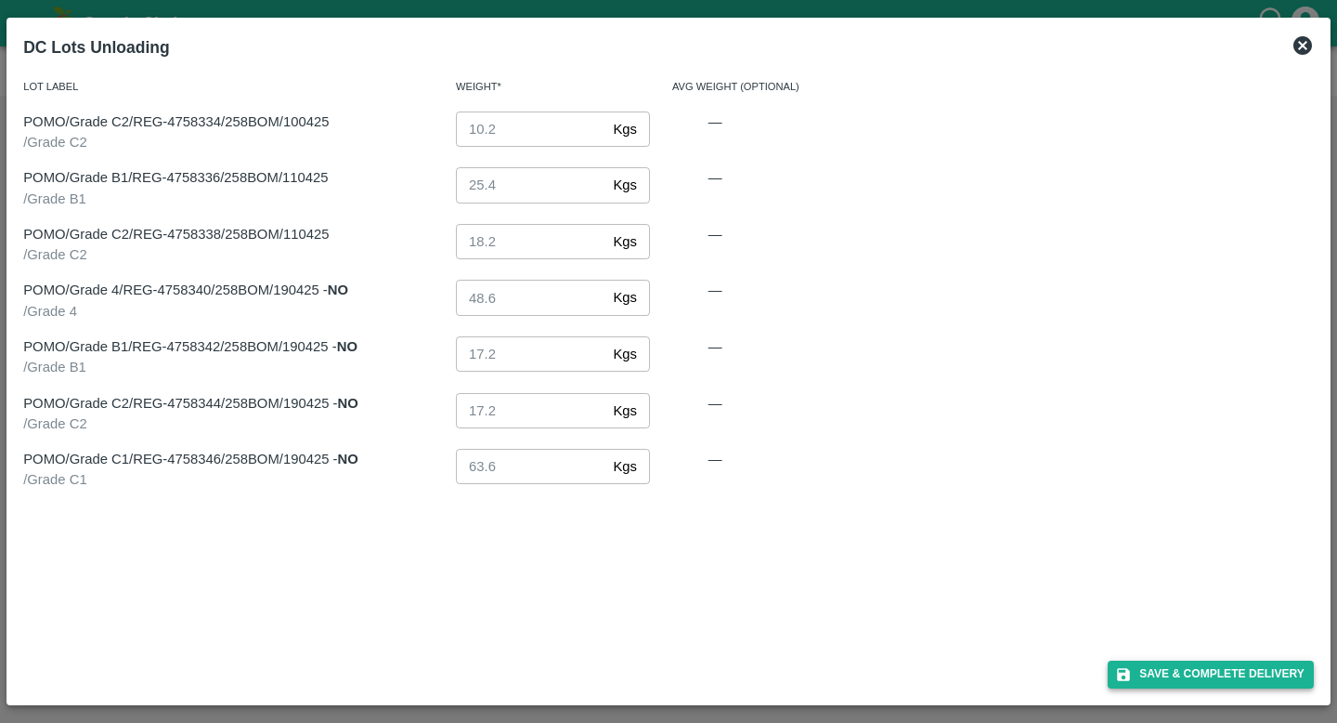
click at [1192, 663] on button "Save & Complete Delivery" at bounding box center [1211, 673] width 206 height 27
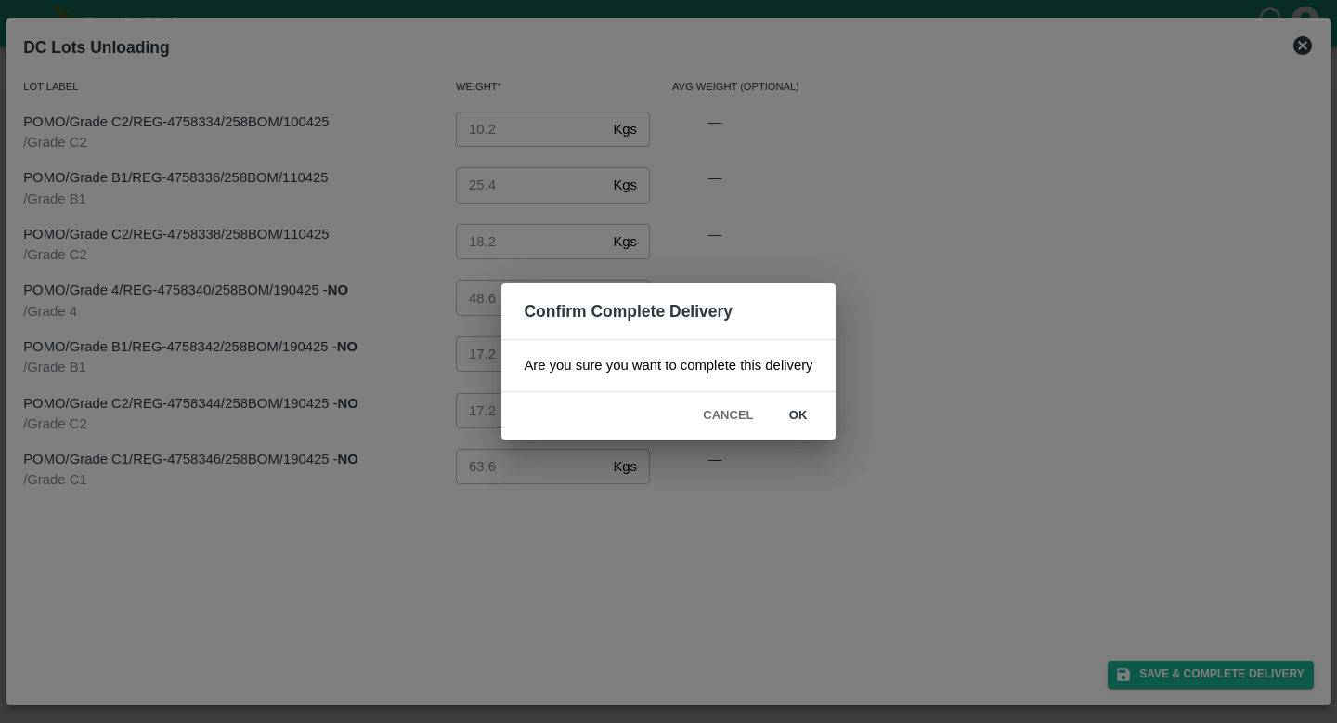
click at [802, 412] on button "ok" at bounding box center [798, 415] width 59 height 33
